Goal: Obtain resource: Obtain resource

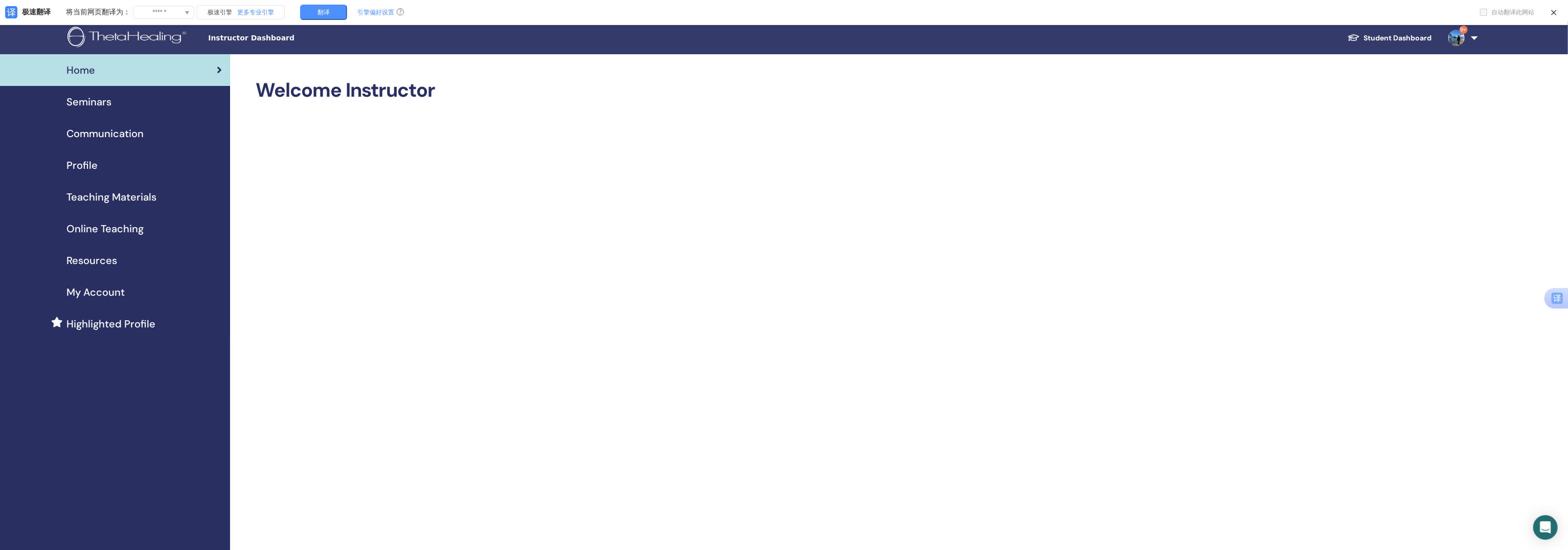
click at [138, 196] on span "Teaching Materials" at bounding box center [111, 197] width 90 height 15
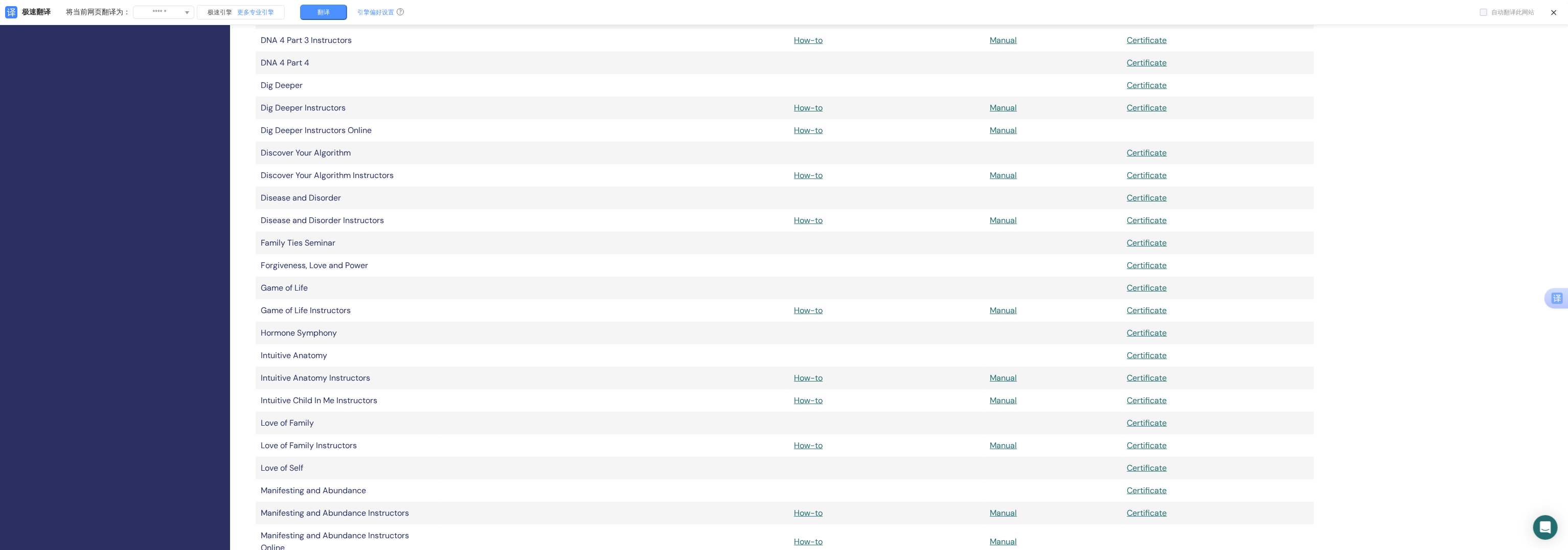
scroll to position [703, 0]
click at [811, 438] on link "How-to" at bounding box center [808, 439] width 29 height 11
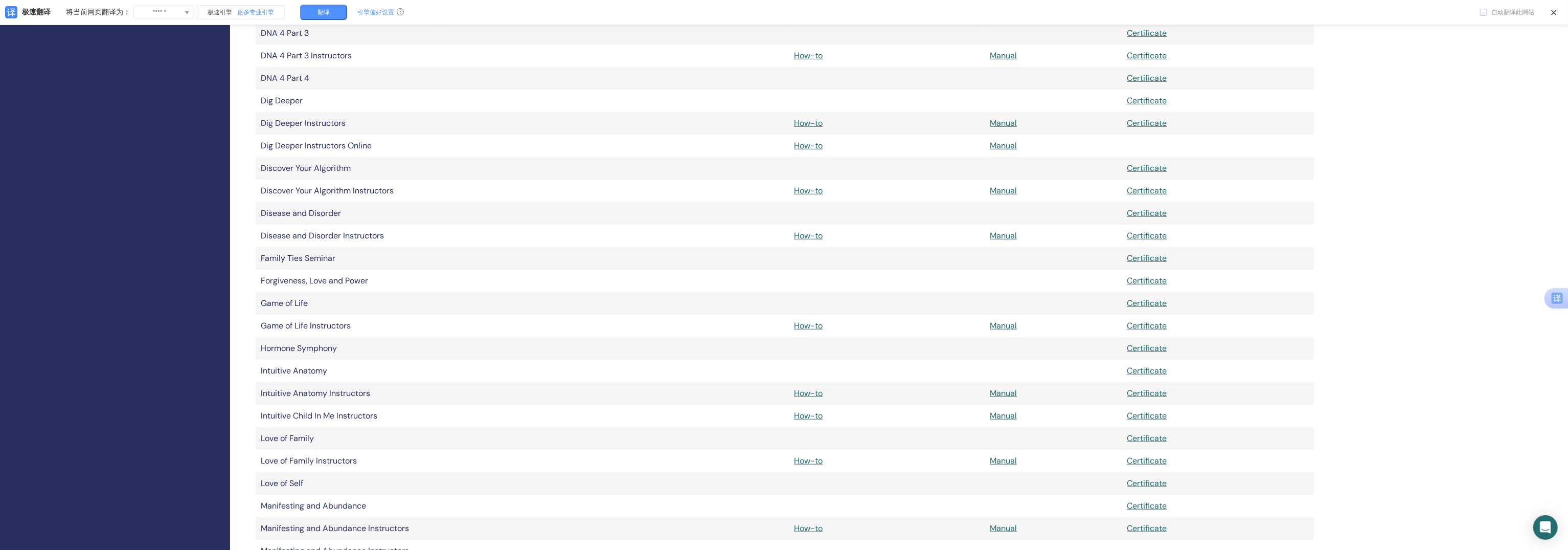
scroll to position [682, 0]
click at [807, 326] on link "How-to" at bounding box center [808, 326] width 29 height 11
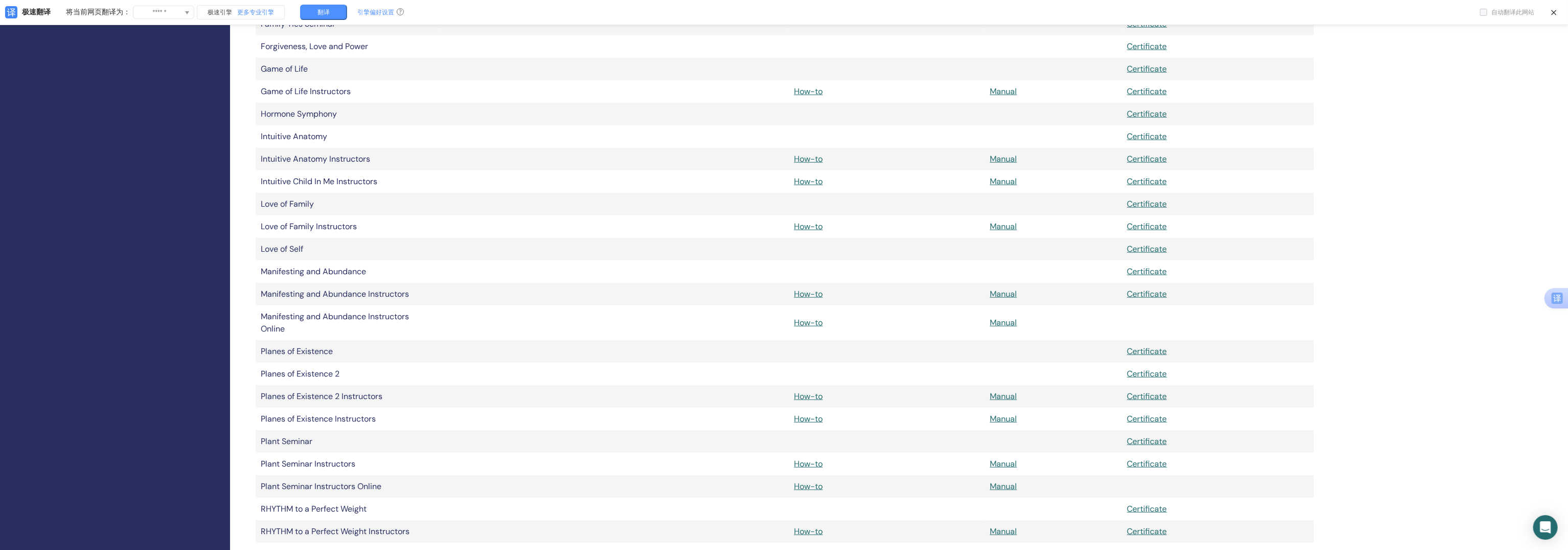
scroll to position [916, 0]
click at [816, 395] on link "How-to" at bounding box center [808, 397] width 29 height 11
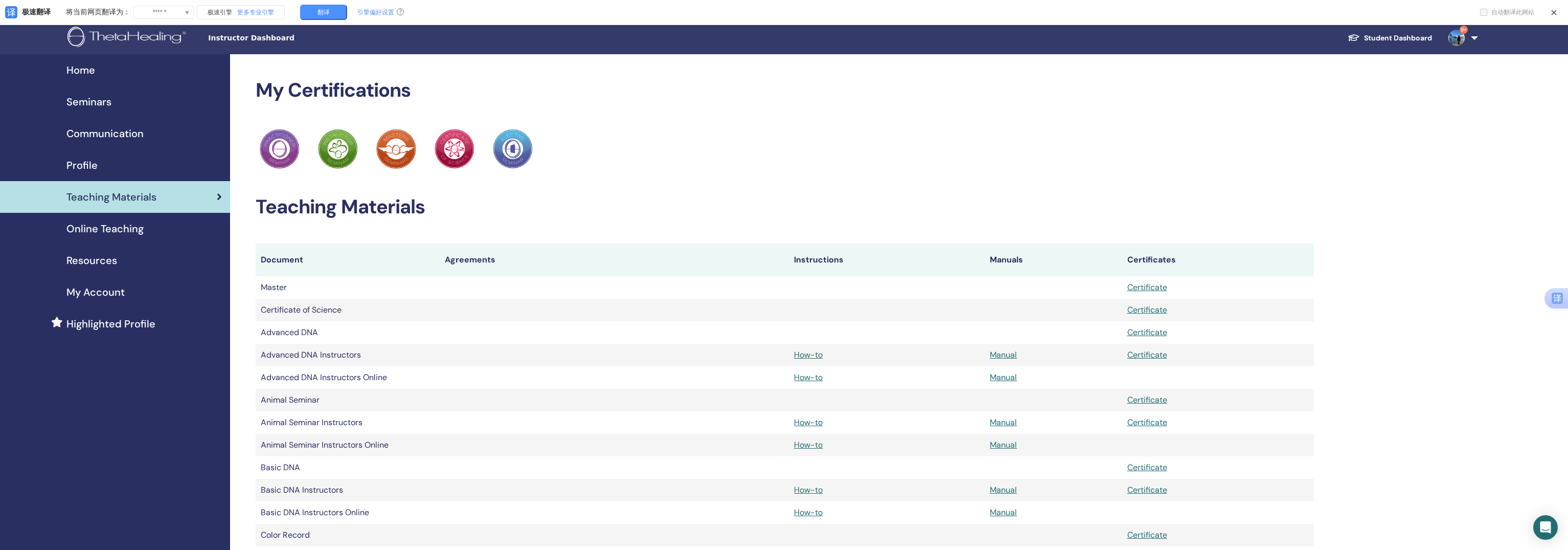
scroll to position [895, 0]
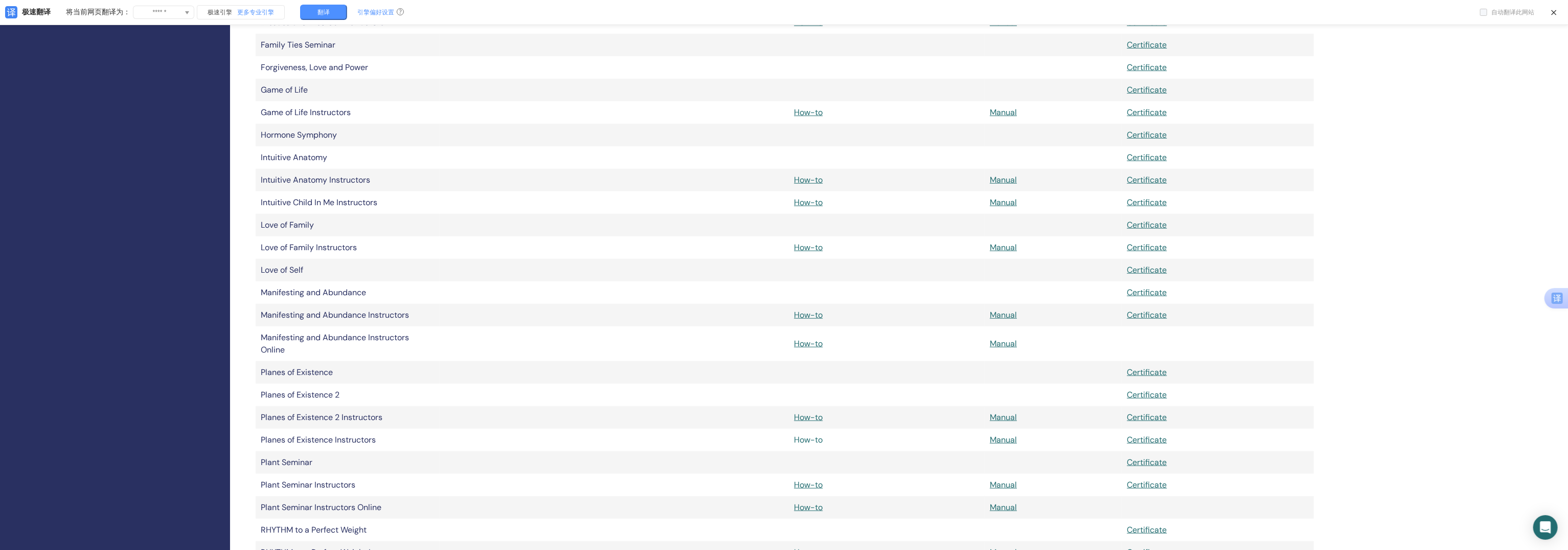
click at [817, 437] on link "How-to" at bounding box center [808, 440] width 29 height 11
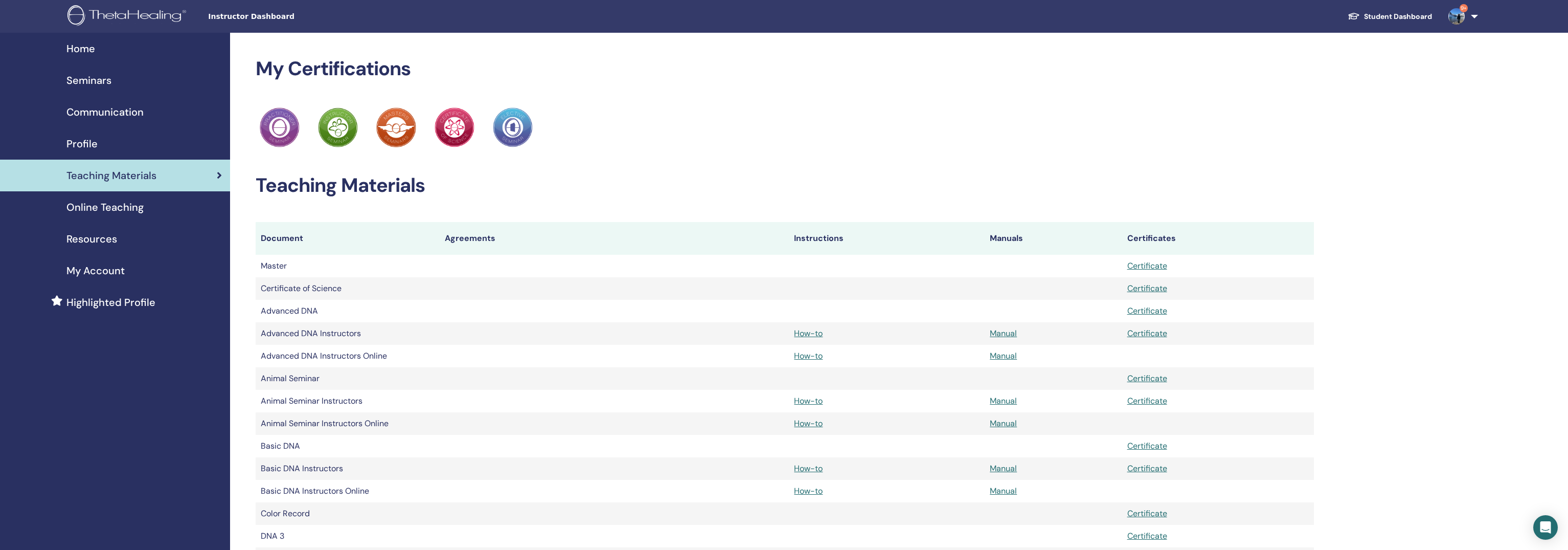
scroll to position [874, 0]
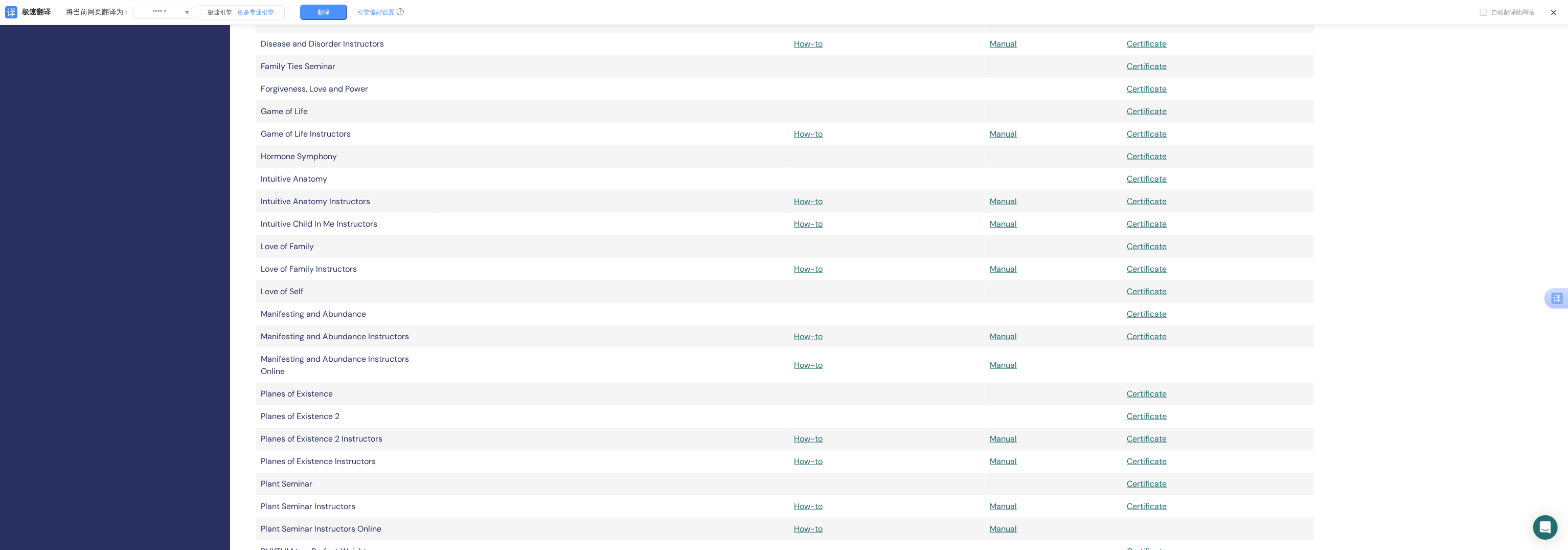
click at [173, 331] on div "Home Seminars Communication Profile Teaching Materials Online Teaching" at bounding box center [115, 203] width 230 height 2045
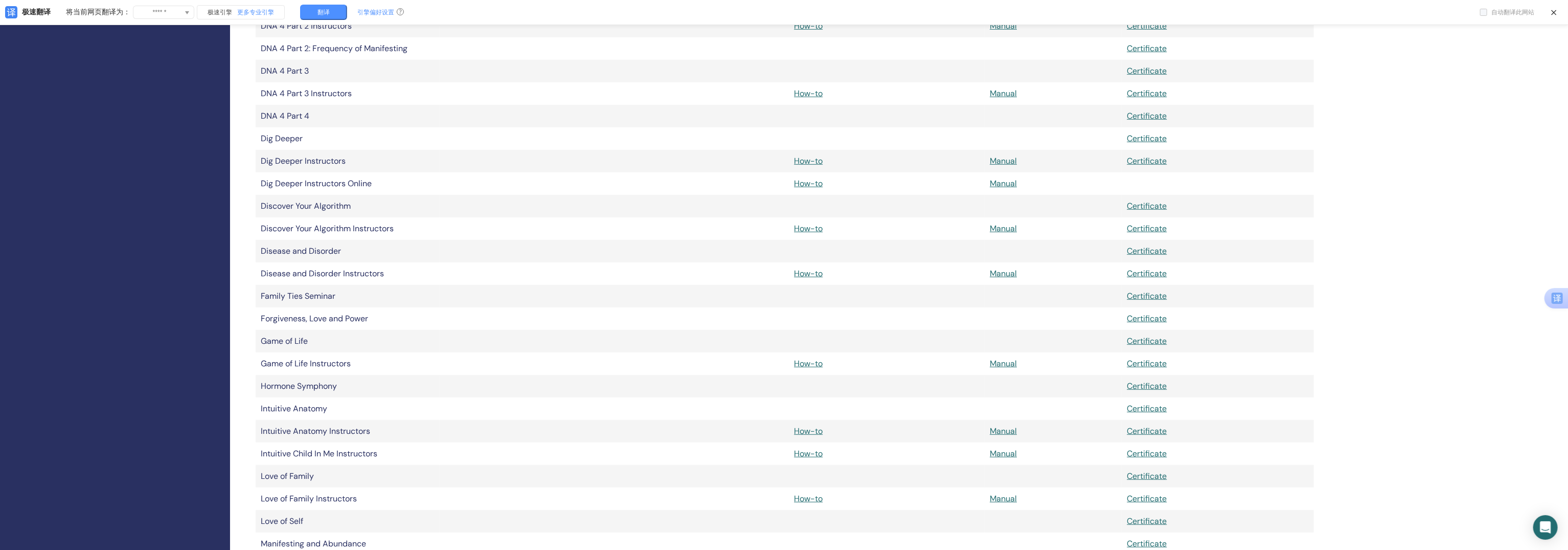
scroll to position [618, 0]
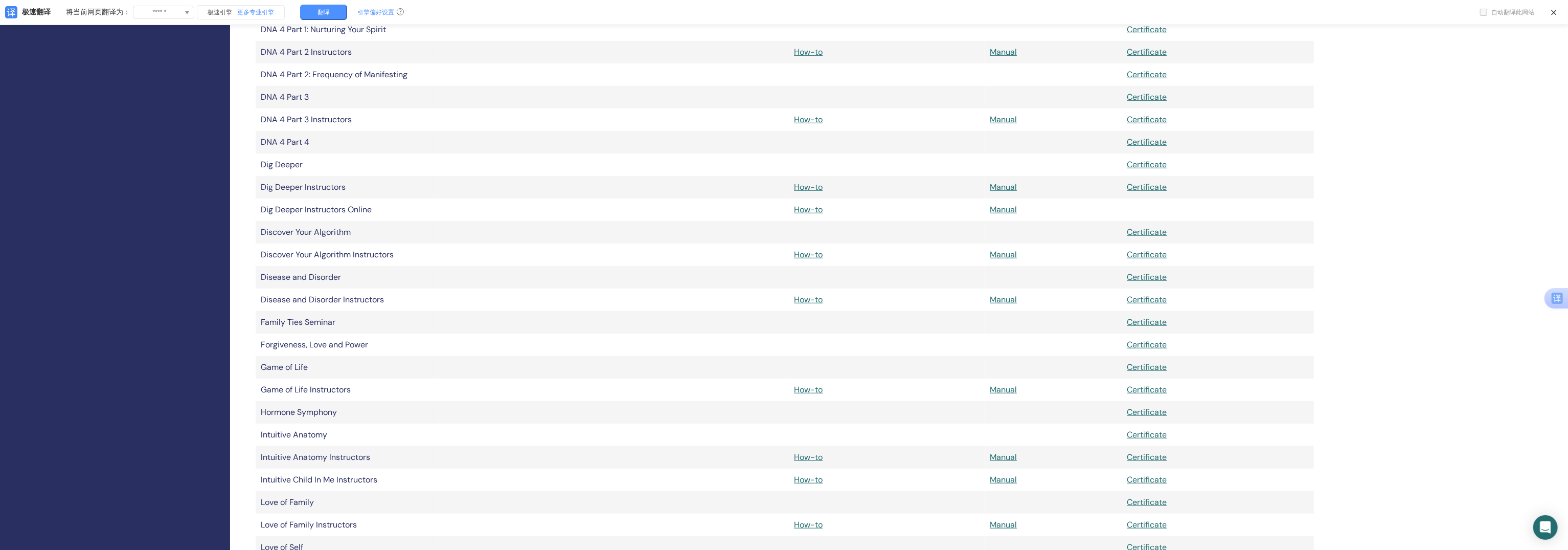
click at [110, 304] on div "Home Seminars Communication Profile Teaching Materials Online Teaching" at bounding box center [115, 459] width 230 height 2045
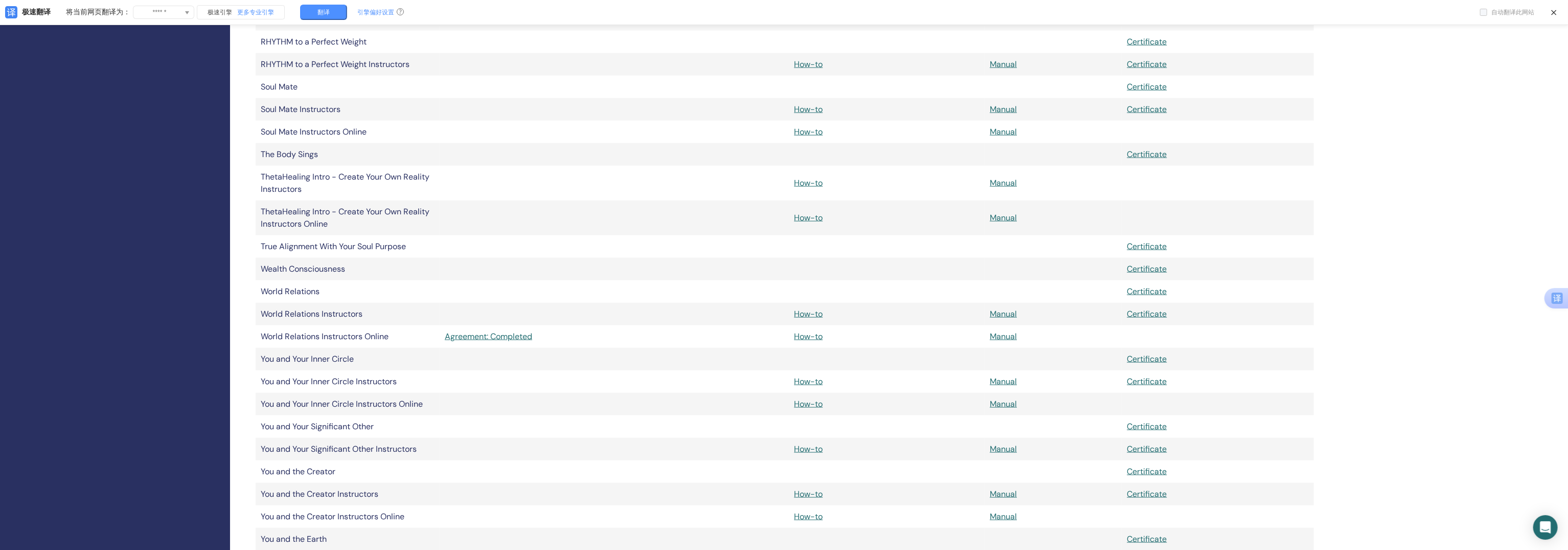
scroll to position [1386, 0]
click at [816, 447] on link "How-to" at bounding box center [808, 446] width 29 height 11
click at [817, 444] on link "How-to" at bounding box center [808, 446] width 29 height 11
